Goal: Find specific page/section: Find specific page/section

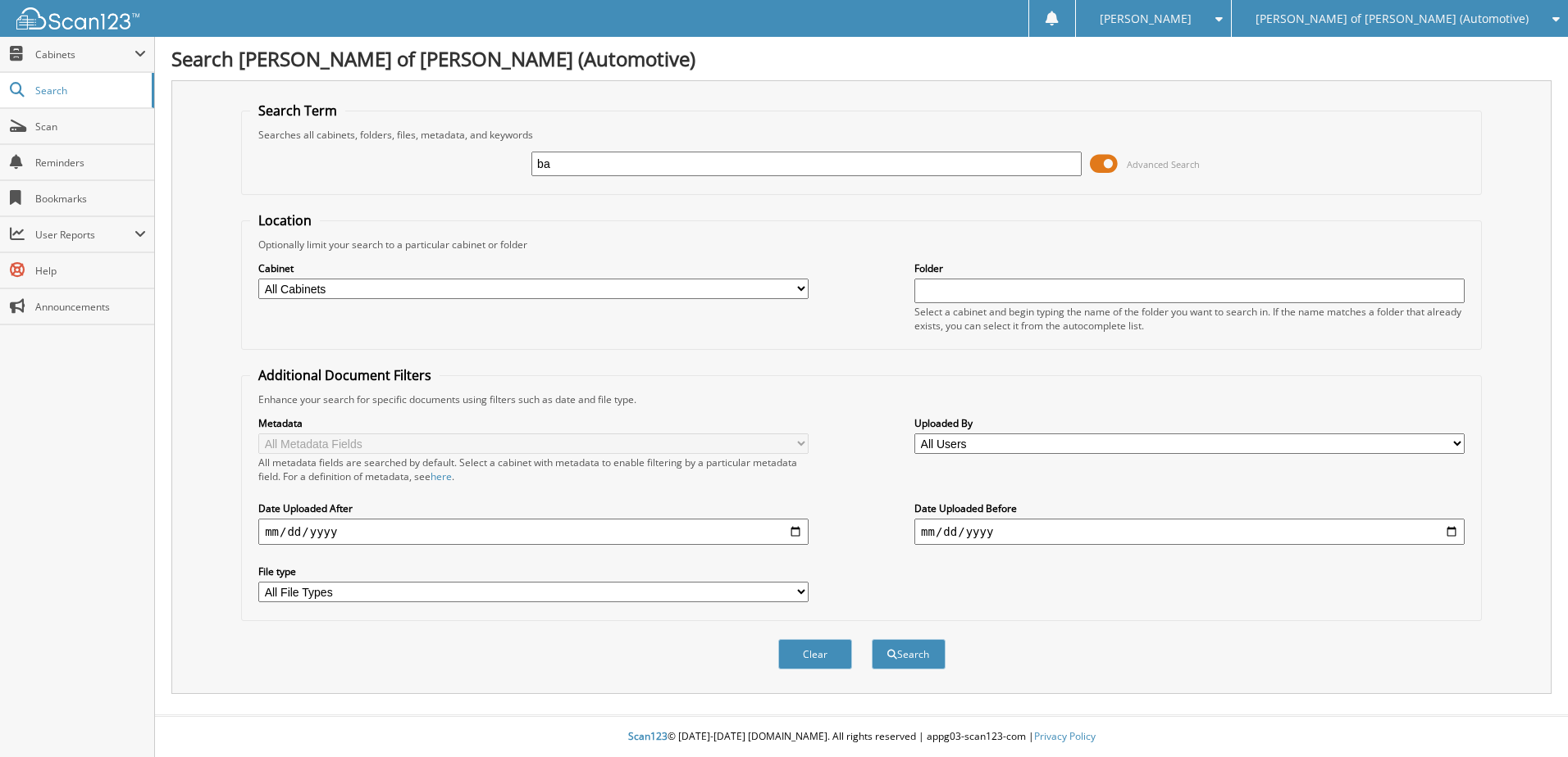
type input "b"
type input "[DATE]"
click at [806, 287] on select "All Cabinets ACCOUNTS PAYABLE ACCOUNTS RECEIVABLE AR APPS BANK DEPOSITS PARTS S…" at bounding box center [534, 289] width 550 height 20
select select "21365"
click at [258, 278] on select "All Cabinets ACCOUNTS PAYABLE ACCOUNTS RECEIVABLE AR APPS BANK DEPOSITS PARTS S…" at bounding box center [534, 289] width 550 height 20
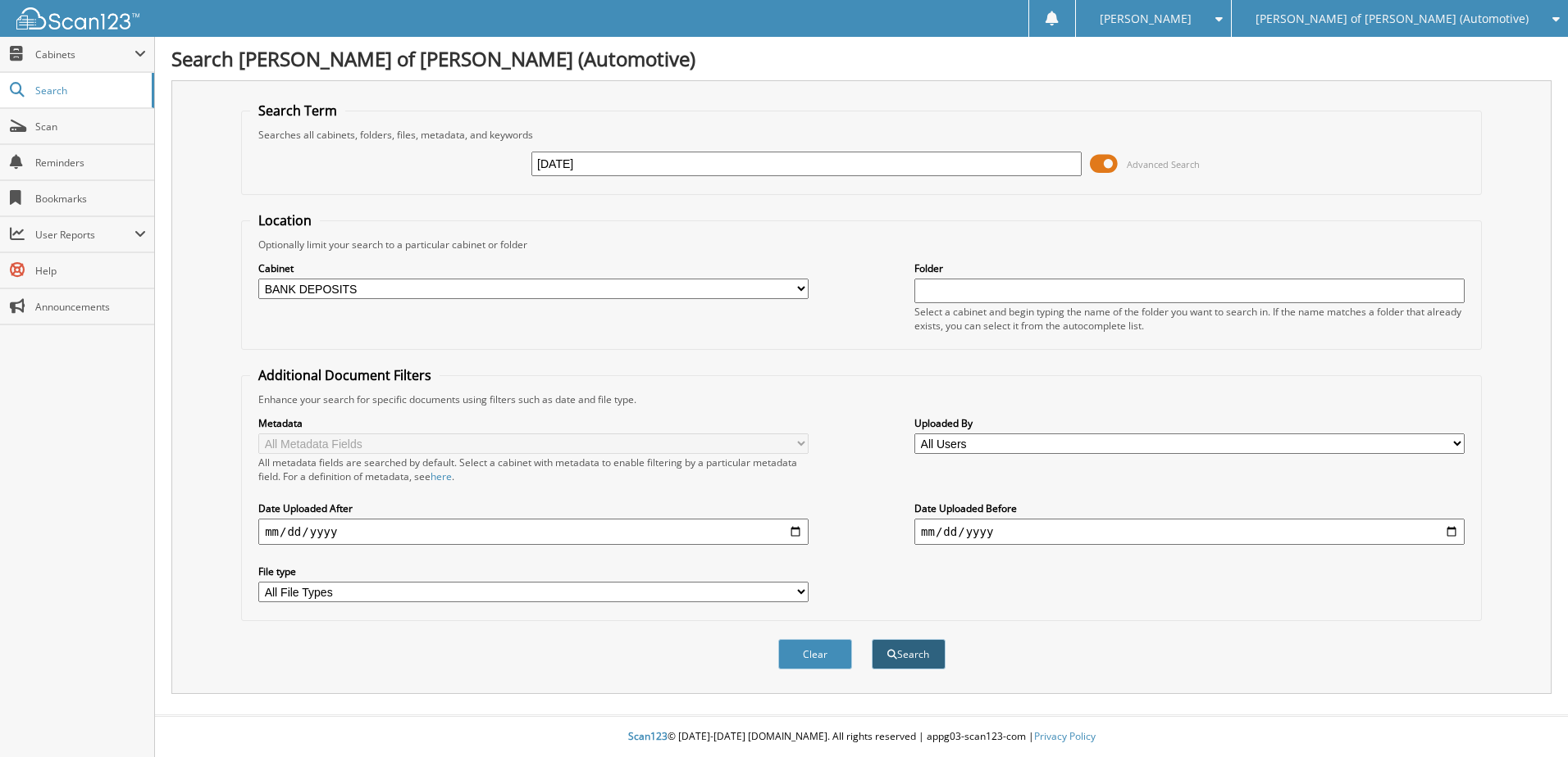
click at [917, 658] on button "Search" at bounding box center [909, 654] width 74 height 30
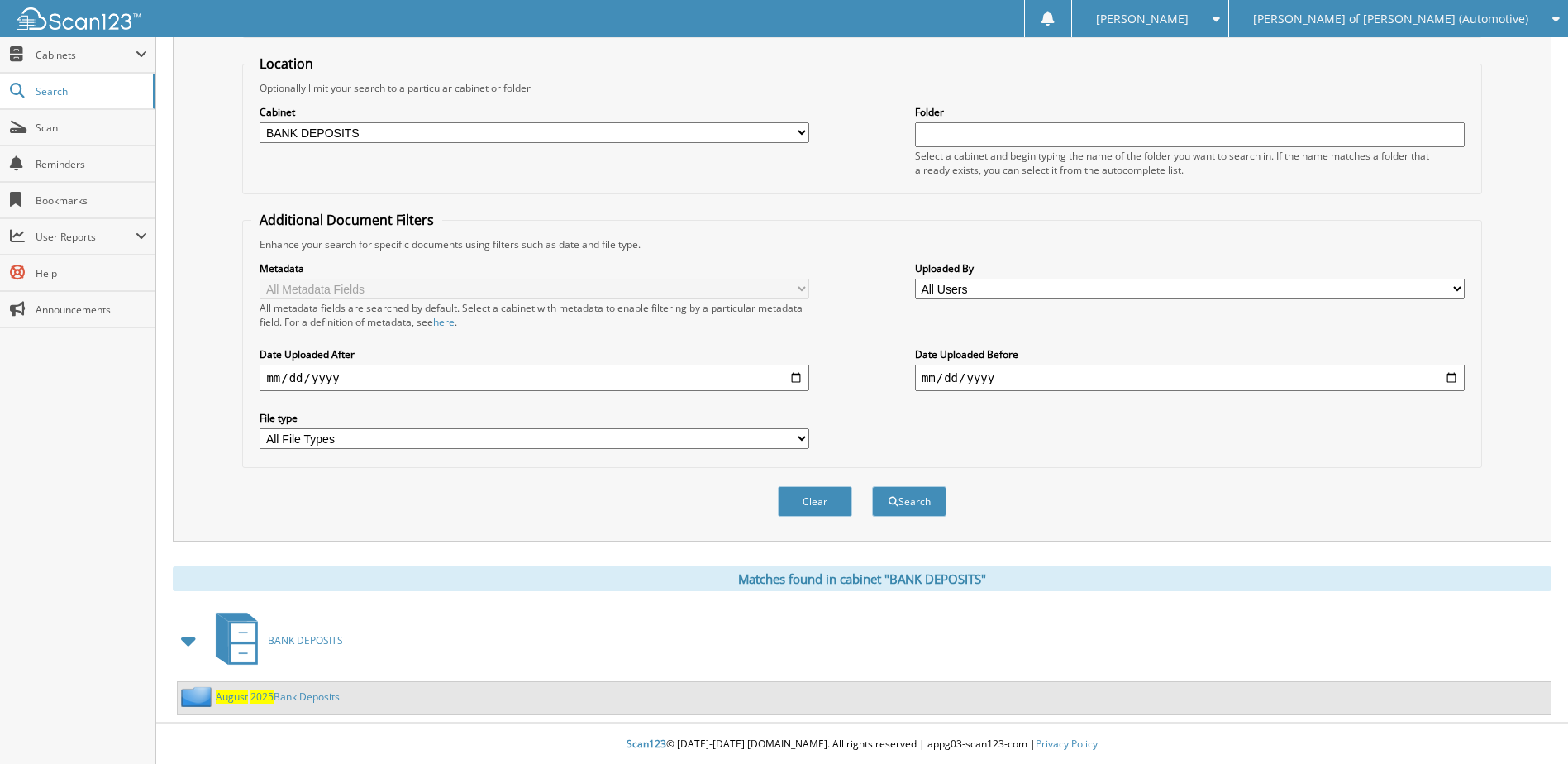
scroll to position [160, 0]
click at [313, 636] on span "BANK DEPOSITS" at bounding box center [305, 639] width 76 height 14
